Goal: Check status: Check status

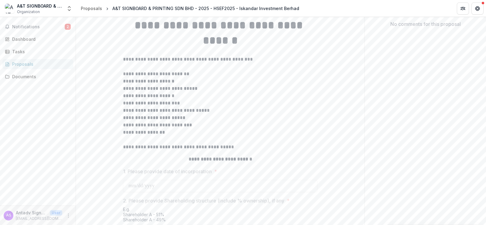
scroll to position [30, 0]
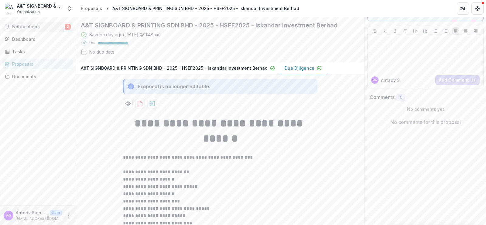
click at [62, 30] on button "Notifications 2" at bounding box center [37, 27] width 71 height 10
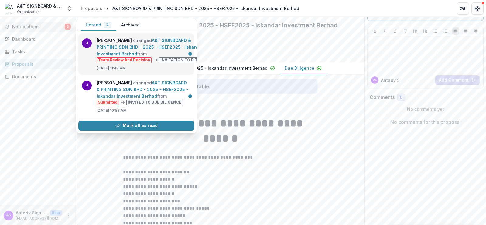
click at [153, 43] on link "A&T SIGNBOARD & PRINTING SDN BHD - 2025 - HSEF2025 - Iskandar Investment Berhad" at bounding box center [151, 47] width 108 height 19
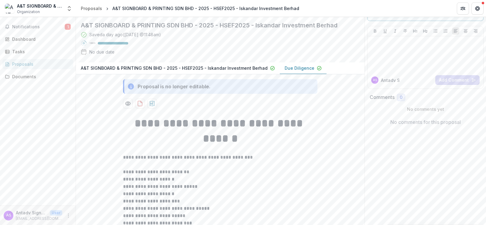
click at [206, 71] on p "A&T SIGNBOARD & PRINTING SDN BHD - 2025 - HSEF2025 - Iskandar Investment Berhad" at bounding box center [174, 68] width 187 height 6
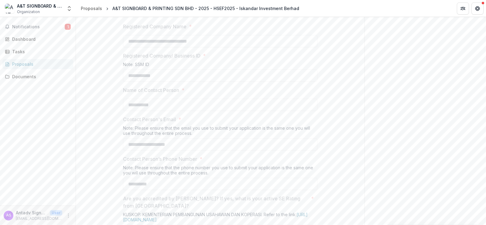
scroll to position [243, 0]
click at [246, 17] on link "**********" at bounding box center [243, 14] width 88 height 5
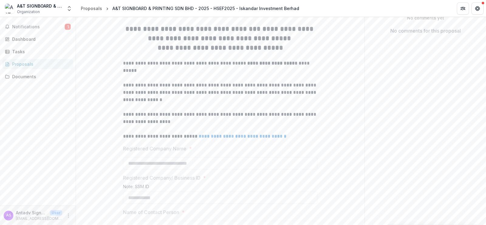
scroll to position [0, 0]
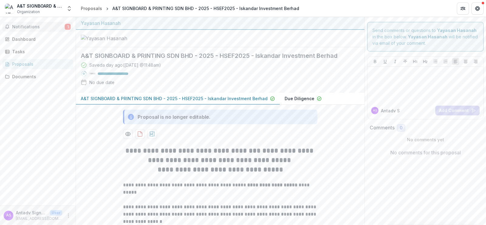
click at [63, 26] on span "Notifications" at bounding box center [38, 26] width 53 height 5
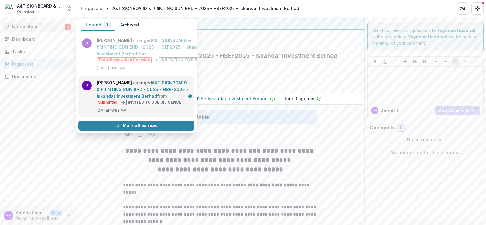
click at [185, 89] on link "A&T SIGNBOARD & PRINTING SDN BHD - 2025 - HSEF2025 - Iskandar Investment Berhad" at bounding box center [143, 89] width 92 height 19
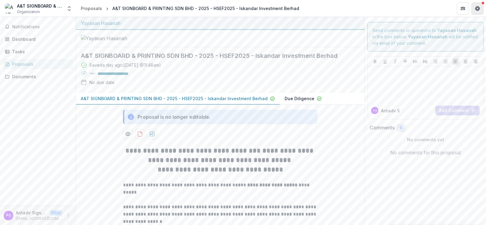
click at [480, 8] on icon "Get Help" at bounding box center [478, 9] width 1 height 2
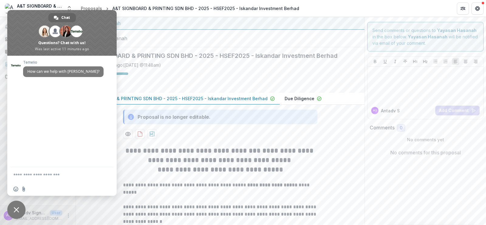
click at [15, 209] on span "Close chat" at bounding box center [16, 209] width 5 height 5
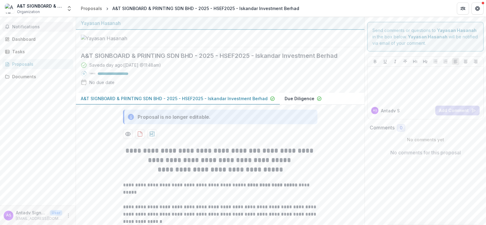
click at [42, 27] on span "Notifications" at bounding box center [41, 26] width 59 height 5
click at [45, 39] on div "Dashboard" at bounding box center [40, 39] width 56 height 6
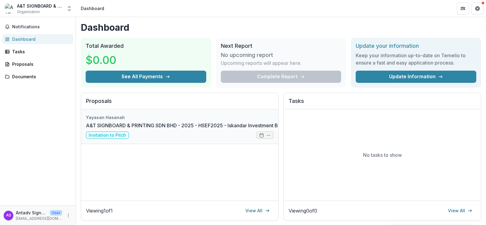
click at [174, 129] on link "A&T SIGNBOARD & PRINTING SDN BHD - 2025 - HSEF2025 - Iskandar Investment Berhad" at bounding box center [188, 125] width 205 height 7
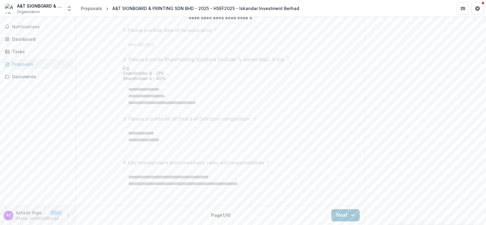
scroll to position [297, 0]
click at [348, 212] on button "Next" at bounding box center [345, 215] width 28 height 12
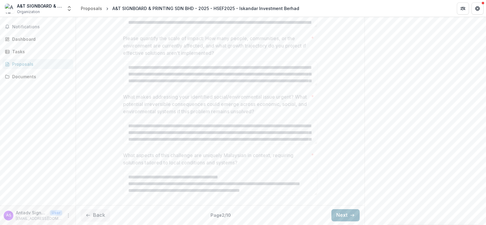
click at [343, 214] on button "Next" at bounding box center [345, 215] width 28 height 12
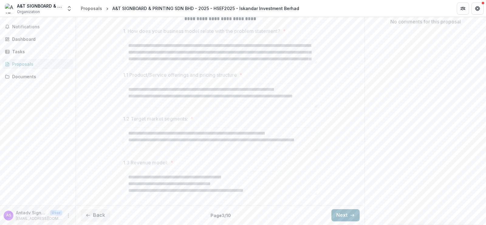
scroll to position [158, 0]
click at [341, 213] on button "Next" at bounding box center [345, 215] width 28 height 12
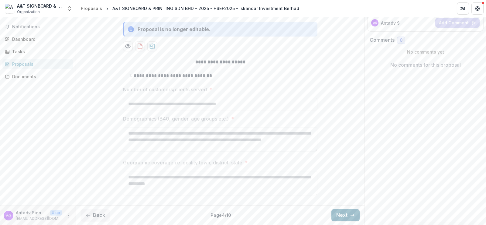
click at [342, 214] on button "Next" at bounding box center [345, 215] width 28 height 12
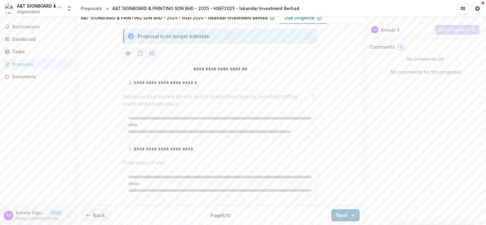
click at [342, 214] on button "Next" at bounding box center [345, 215] width 28 height 12
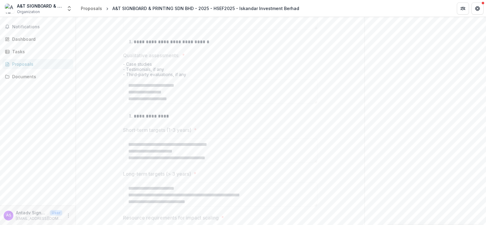
scroll to position [379, 0]
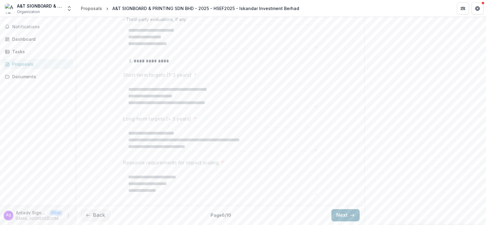
click at [340, 218] on button "Next" at bounding box center [345, 215] width 28 height 12
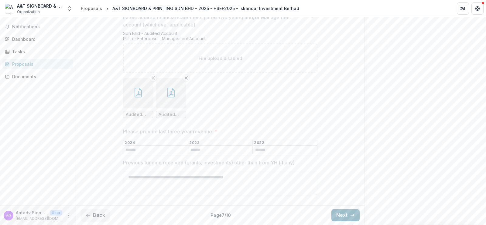
click at [343, 214] on button "Next" at bounding box center [345, 215] width 28 height 12
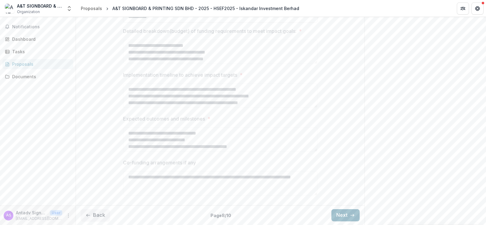
click at [343, 214] on button "Next" at bounding box center [345, 215] width 28 height 12
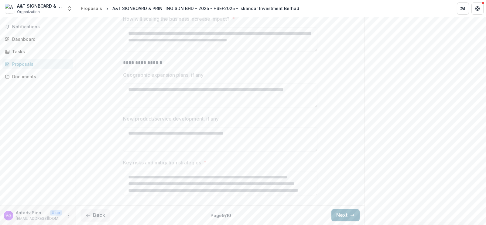
scroll to position [170, 0]
click at [343, 214] on button "Next" at bounding box center [345, 215] width 28 height 12
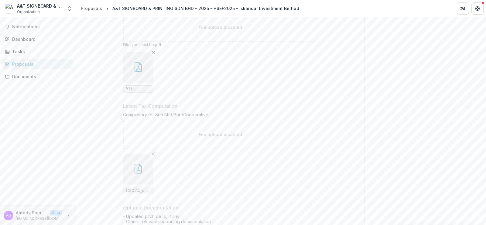
scroll to position [265, 0]
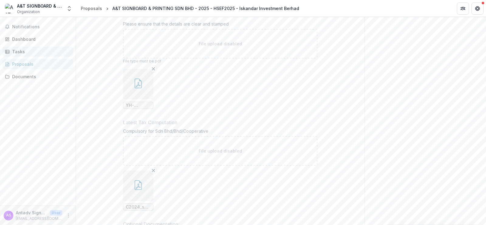
click at [18, 47] on link "Tasks" at bounding box center [37, 51] width 71 height 10
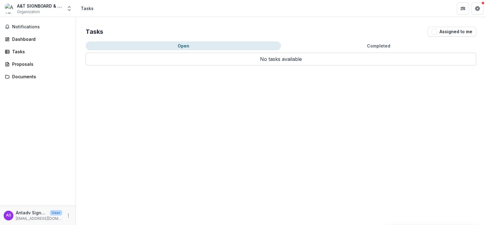
click at [382, 51] on div "Open Completed No tasks available No tasks available" at bounding box center [281, 53] width 391 height 24
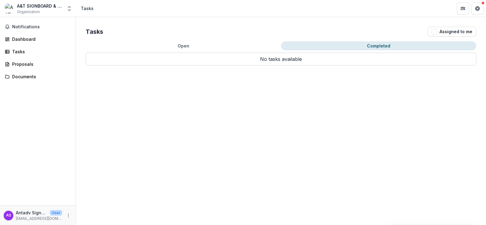
click at [383, 47] on button "Completed" at bounding box center [378, 45] width 195 height 9
click at [222, 41] on div "Tasks Assigned to me Open Completed No tasks available No tasks available" at bounding box center [281, 46] width 410 height 58
click at [207, 46] on button "Open" at bounding box center [183, 45] width 195 height 9
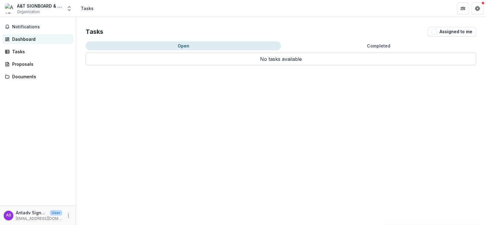
click at [50, 36] on div "Dashboard" at bounding box center [40, 39] width 56 height 6
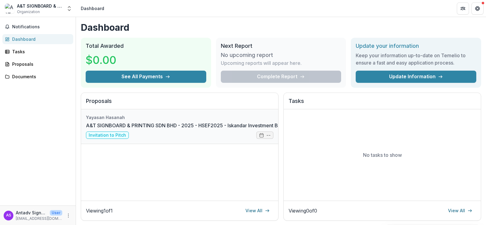
click at [265, 129] on link "A&T SIGNBOARD & PRINTING SDN BHD - 2025 - HSEF2025 - Iskandar Investment Berhad" at bounding box center [188, 125] width 205 height 7
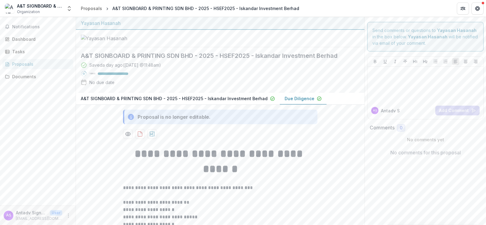
click at [88, 85] on div "No due date" at bounding box center [98, 82] width 34 height 6
click at [129, 137] on icon "Preview 5060f310-4e48-43aa-88d9-1cfe6985efb4-1.pdf" at bounding box center [128, 134] width 6 height 6
click at [218, 88] on div "Saved a day ago ( [DATE] @ 11:48am ) 100 % No due date" at bounding box center [215, 75] width 269 height 26
click at [38, 41] on div "Dashboard" at bounding box center [40, 39] width 56 height 6
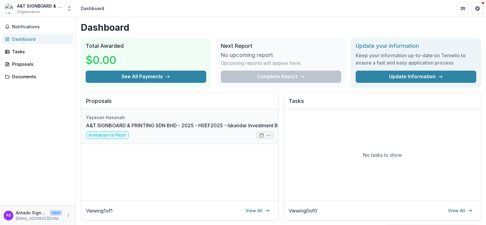
click at [121, 124] on link "A&T SIGNBOARD & PRINTING SDN BHD - 2025 - HSEF2025 - Iskandar Investment Berhad" at bounding box center [188, 125] width 205 height 7
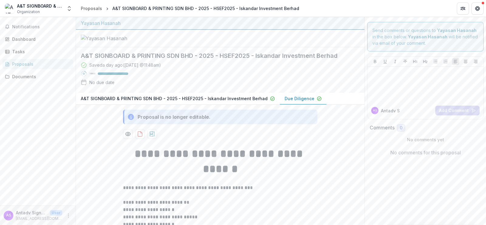
click at [233, 101] on p "A&T SIGNBOARD & PRINTING SDN BHD - 2025 - HSEF2025 - Iskandar Investment Berhad" at bounding box center [174, 98] width 187 height 6
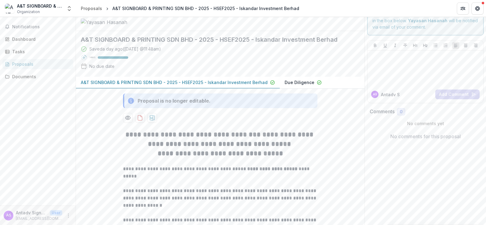
scroll to position [30, 0]
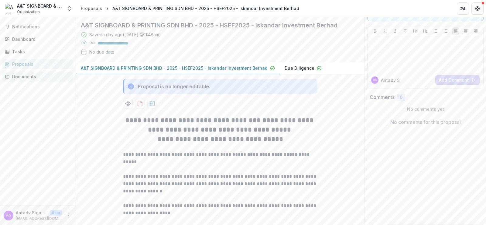
click at [48, 78] on div "Documents" at bounding box center [40, 76] width 56 height 6
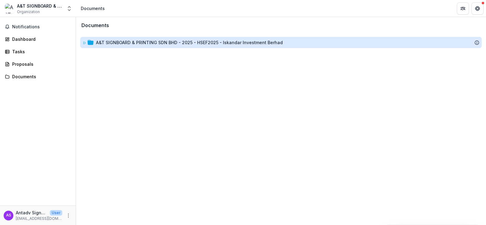
click at [130, 43] on div "A&T SIGNBOARD & PRINTING SDN BHD - 2025 - HSEF2025 - Iskandar Investment Berhad" at bounding box center [189, 42] width 187 height 6
